Goal: Information Seeking & Learning: Check status

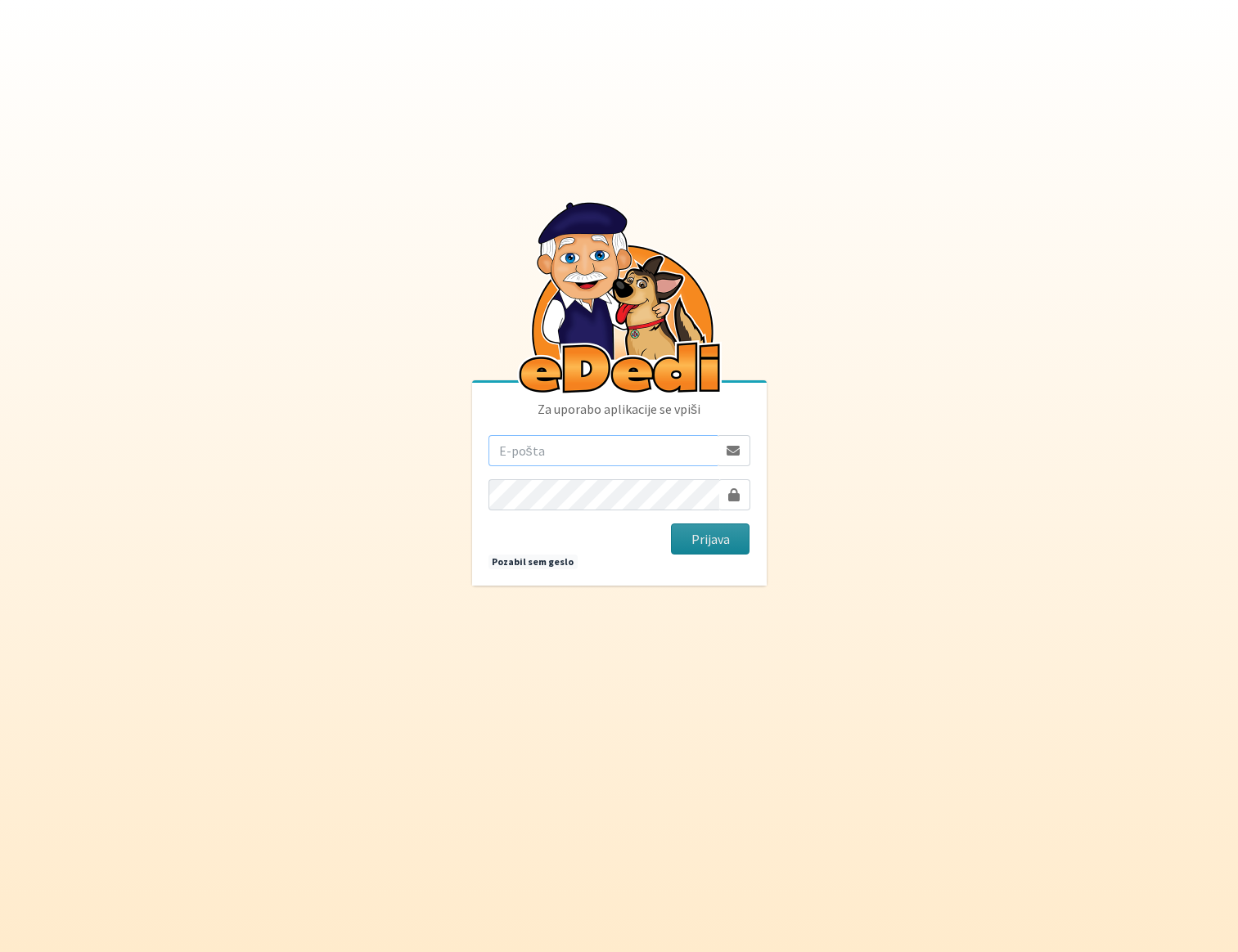
type input "[EMAIL_ADDRESS][PERSON_NAME][DOMAIN_NAME]"
click at [698, 535] on button "Prijava" at bounding box center [710, 539] width 79 height 31
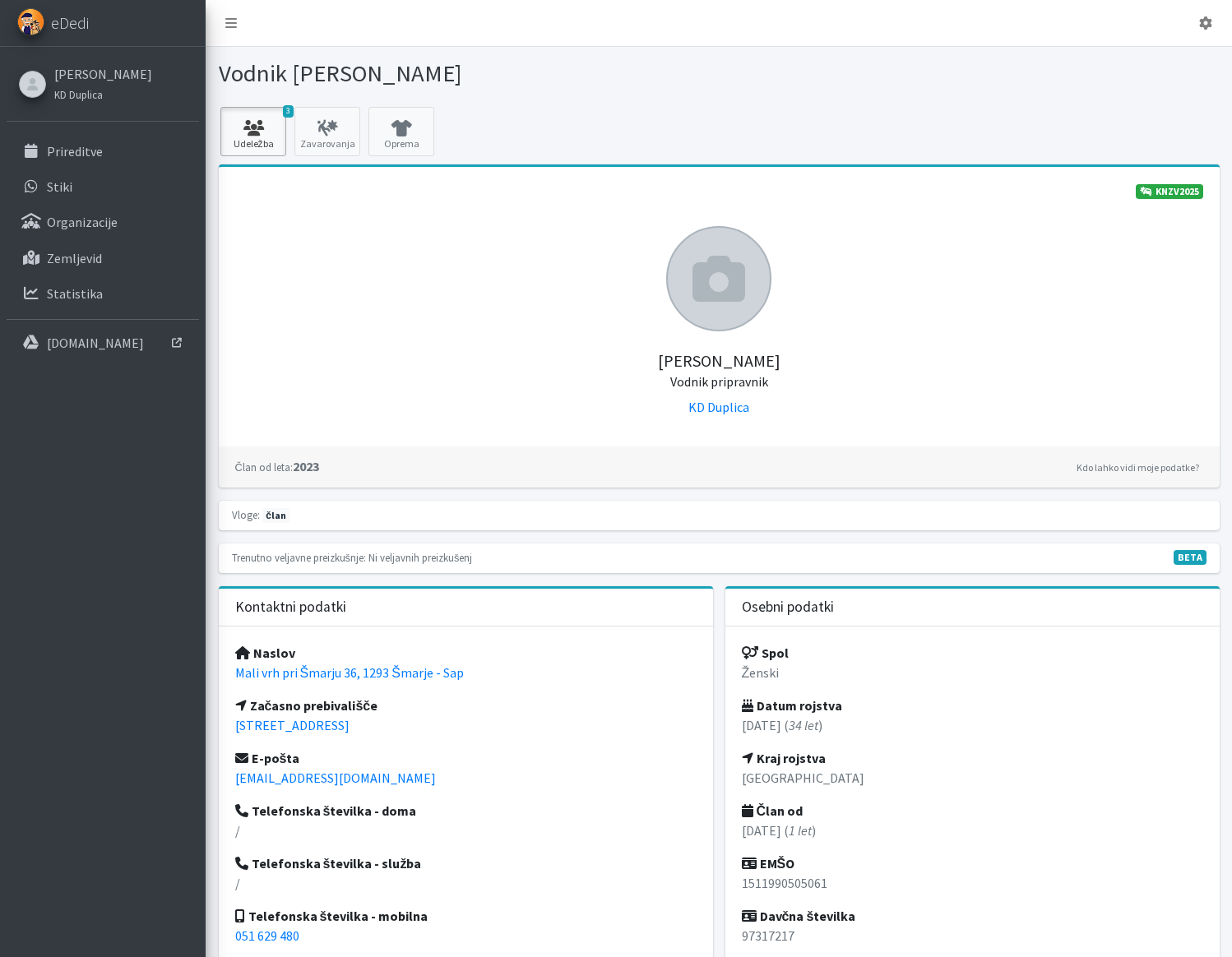
click at [256, 130] on icon at bounding box center [252, 128] width 56 height 16
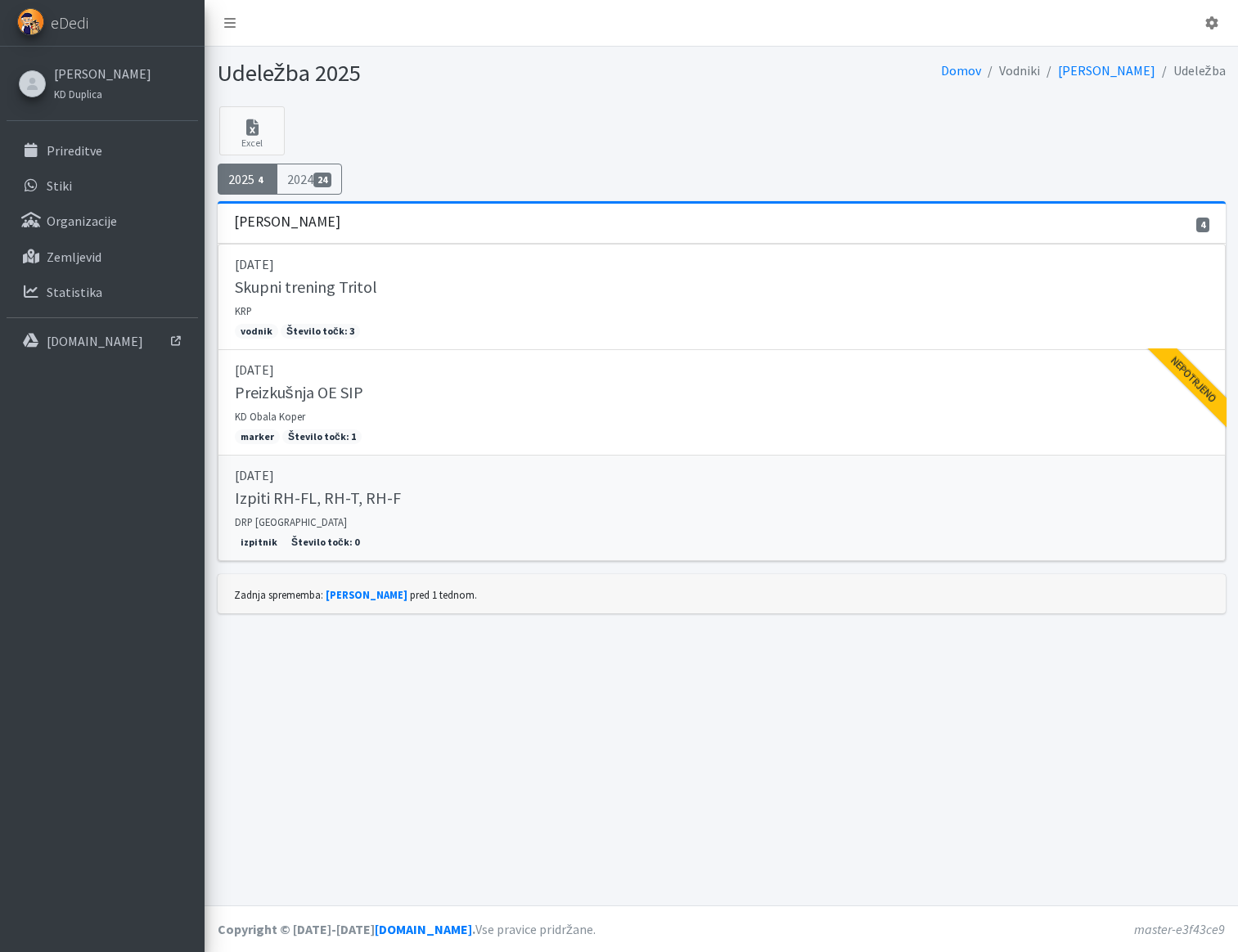
click at [455, 511] on link "20.09.2025 Izpiti RH-FL, RH-T, RH-F DRP Nova Gorica izpitnik Število točk: 0" at bounding box center [722, 508] width 1008 height 105
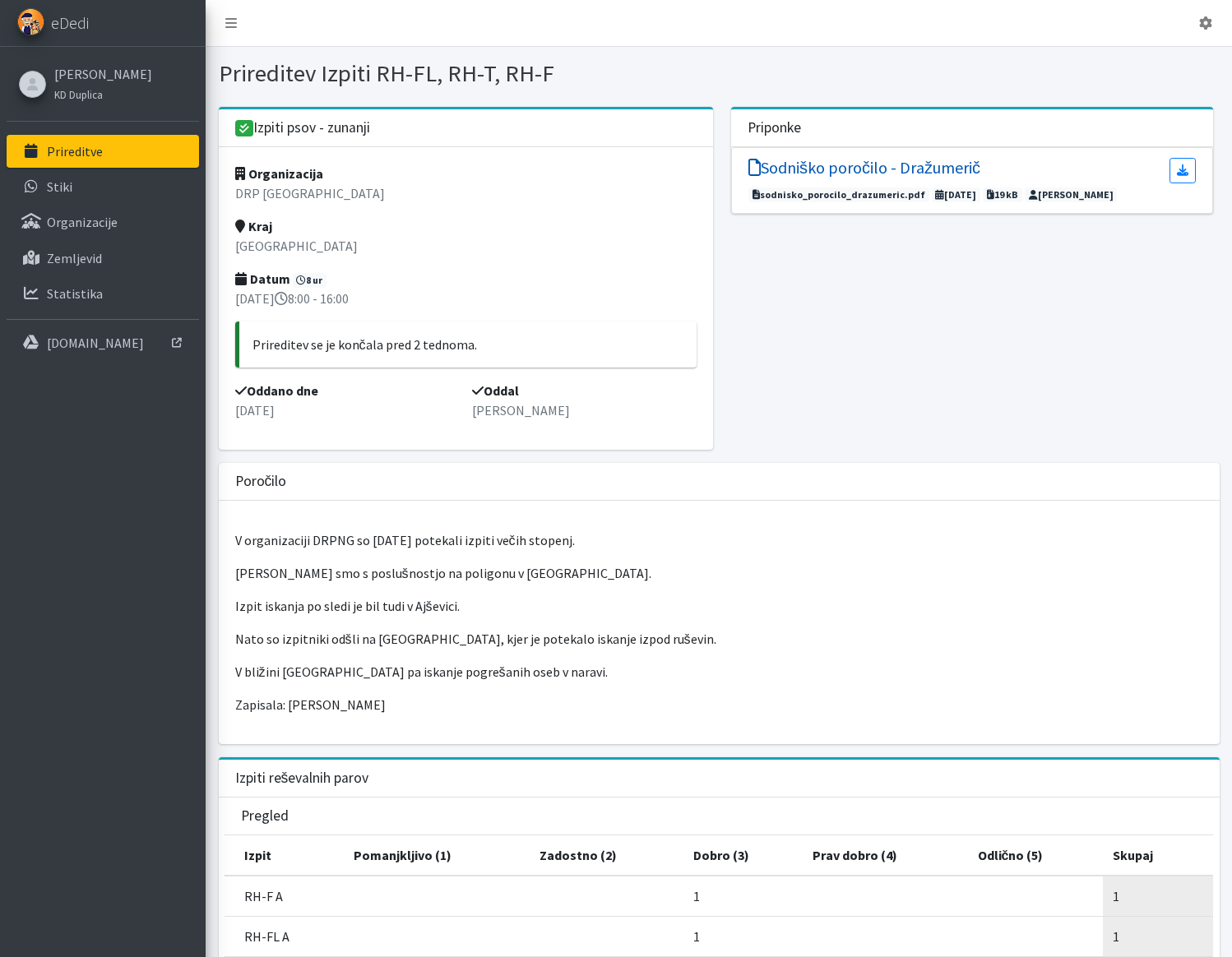
click at [887, 165] on h5 "Sodniško poročilo - Dražumerič" at bounding box center [863, 167] width 232 height 20
